Goal: Information Seeking & Learning: Learn about a topic

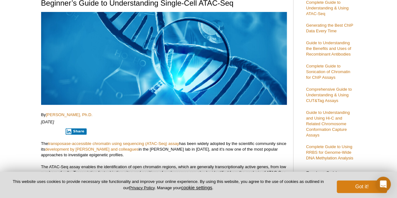
scroll to position [96, 0]
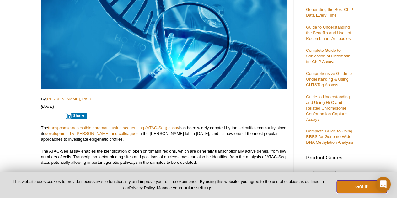
click at [353, 185] on button "Got it!" at bounding box center [362, 187] width 50 height 13
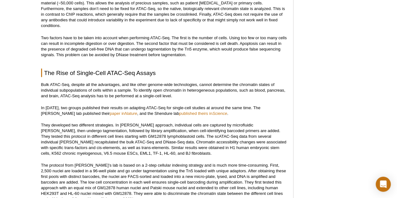
scroll to position [568, 0]
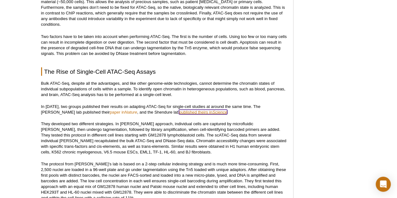
click at [179, 110] on link "published theirs in Science" at bounding box center [203, 112] width 48 height 5
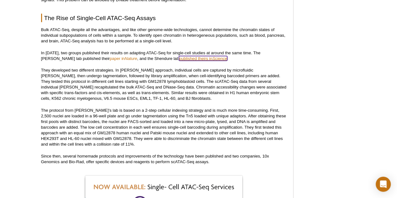
scroll to position [622, 0]
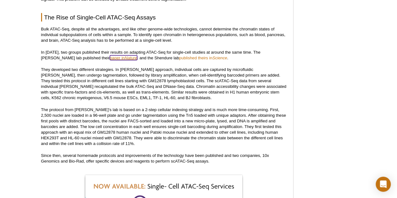
click at [125, 56] on em "Nature" at bounding box center [131, 58] width 13 height 5
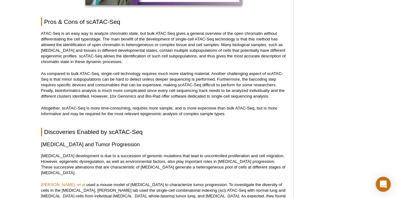
scroll to position [1298, 0]
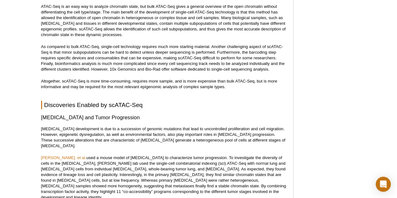
scroll to position [1325, 0]
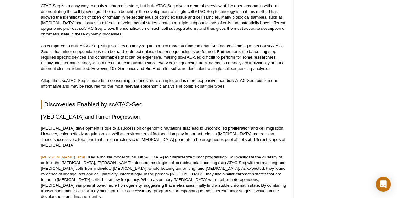
click at [153, 134] on p "[MEDICAL_DATA] development is due to a succession of genomic mutations that lea…" at bounding box center [164, 137] width 246 height 23
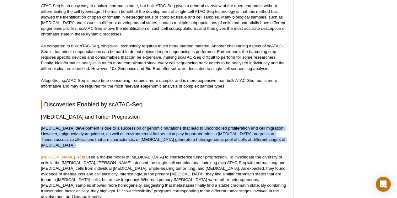
click at [153, 134] on p "[MEDICAL_DATA] development is due to a succession of genomic mutations that lea…" at bounding box center [164, 137] width 246 height 23
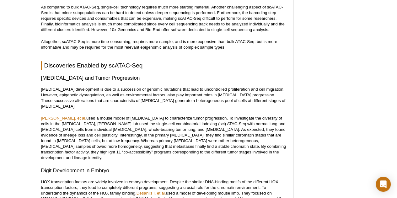
scroll to position [1364, 0]
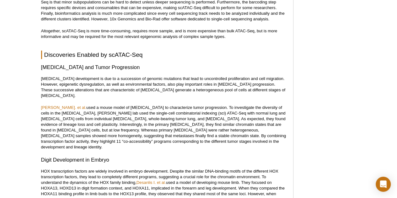
scroll to position [1382, 0]
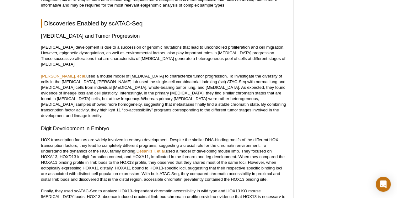
scroll to position [1410, 0]
